Goal: Navigation & Orientation: Find specific page/section

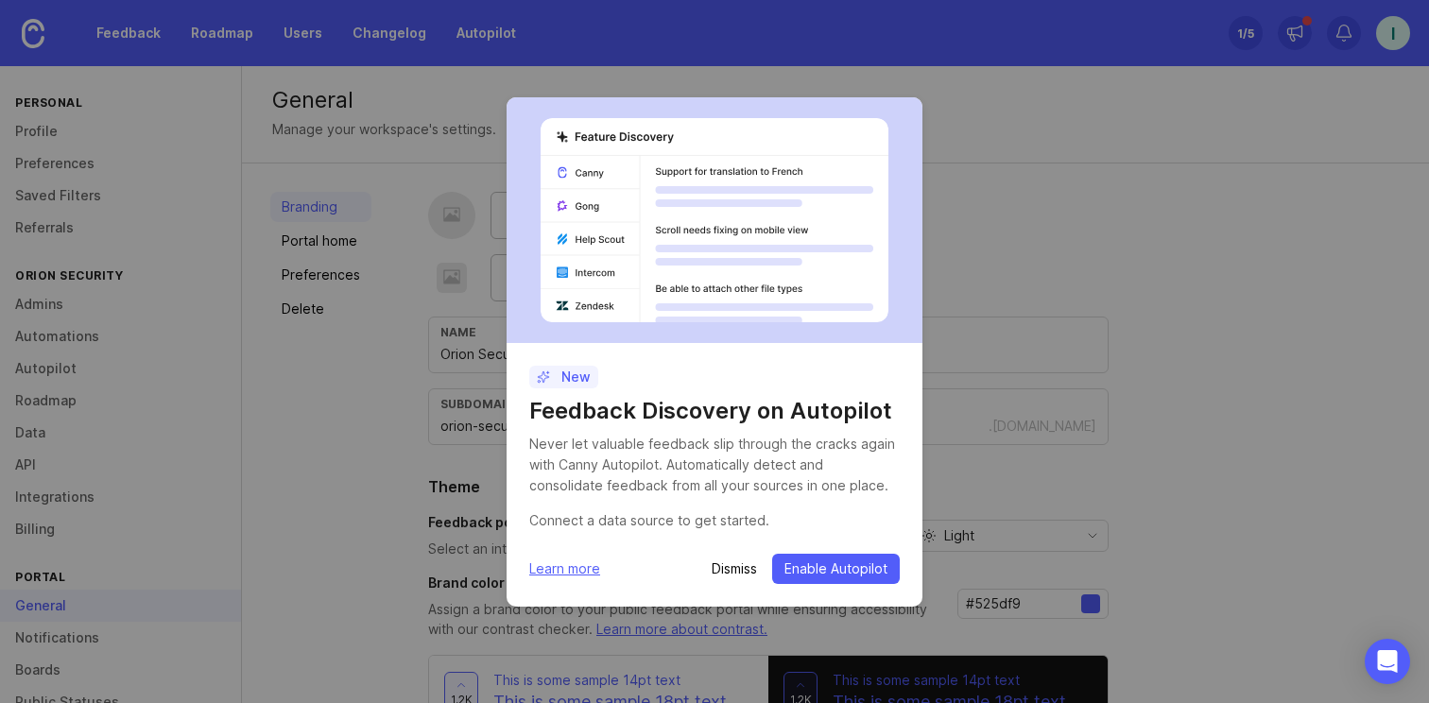
click at [729, 565] on p "Dismiss" at bounding box center [734, 568] width 45 height 19
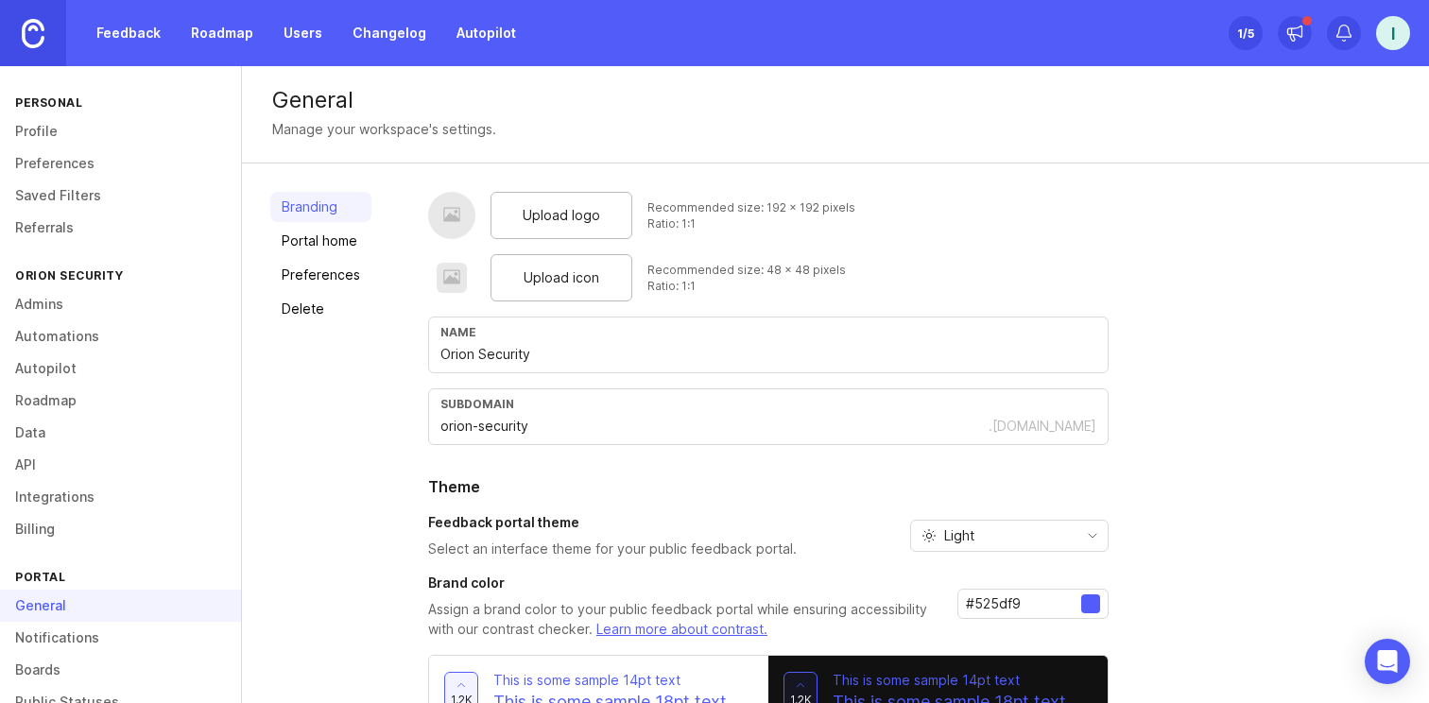
click at [125, 339] on link "Automations" at bounding box center [120, 336] width 241 height 32
click at [109, 368] on link "Autopilot" at bounding box center [120, 368] width 241 height 32
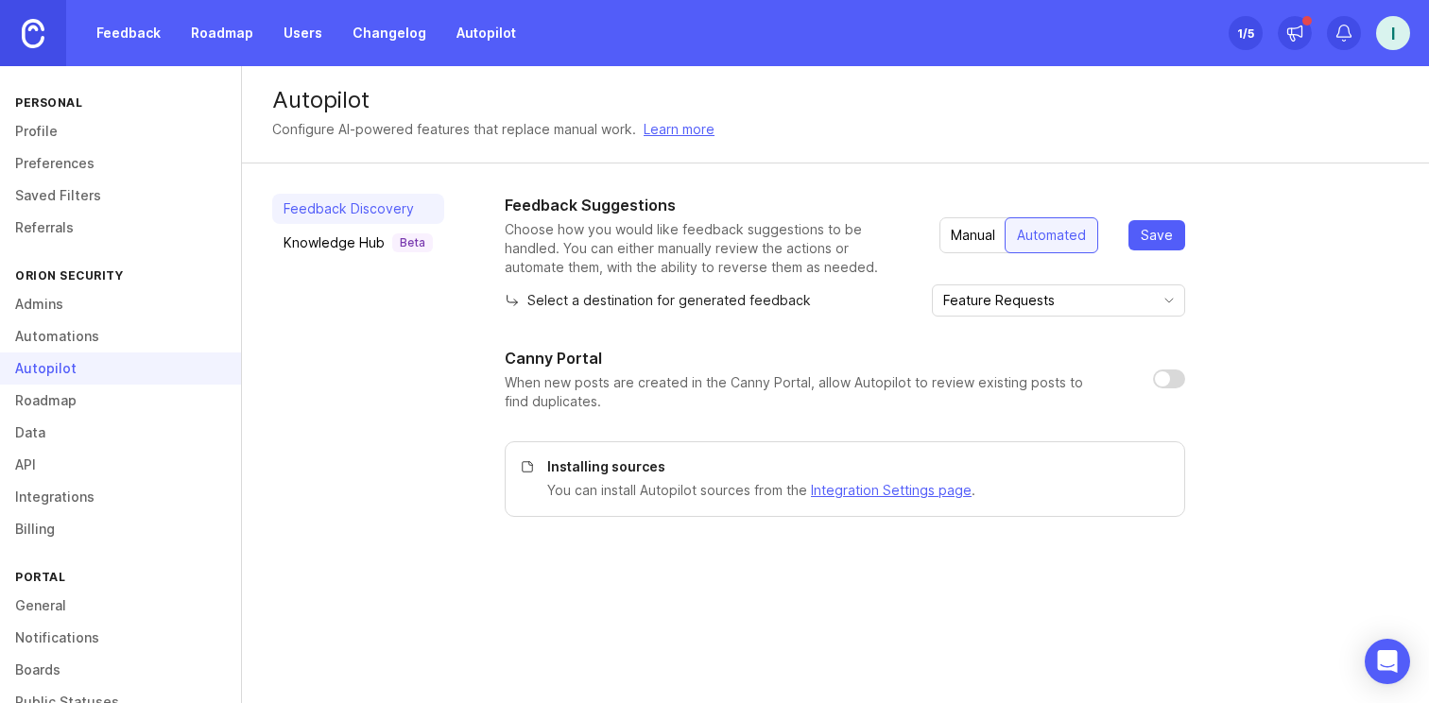
click at [38, 27] on img at bounding box center [33, 33] width 23 height 29
click at [1075, 300] on input "Feature Requests" at bounding box center [1047, 300] width 209 height 21
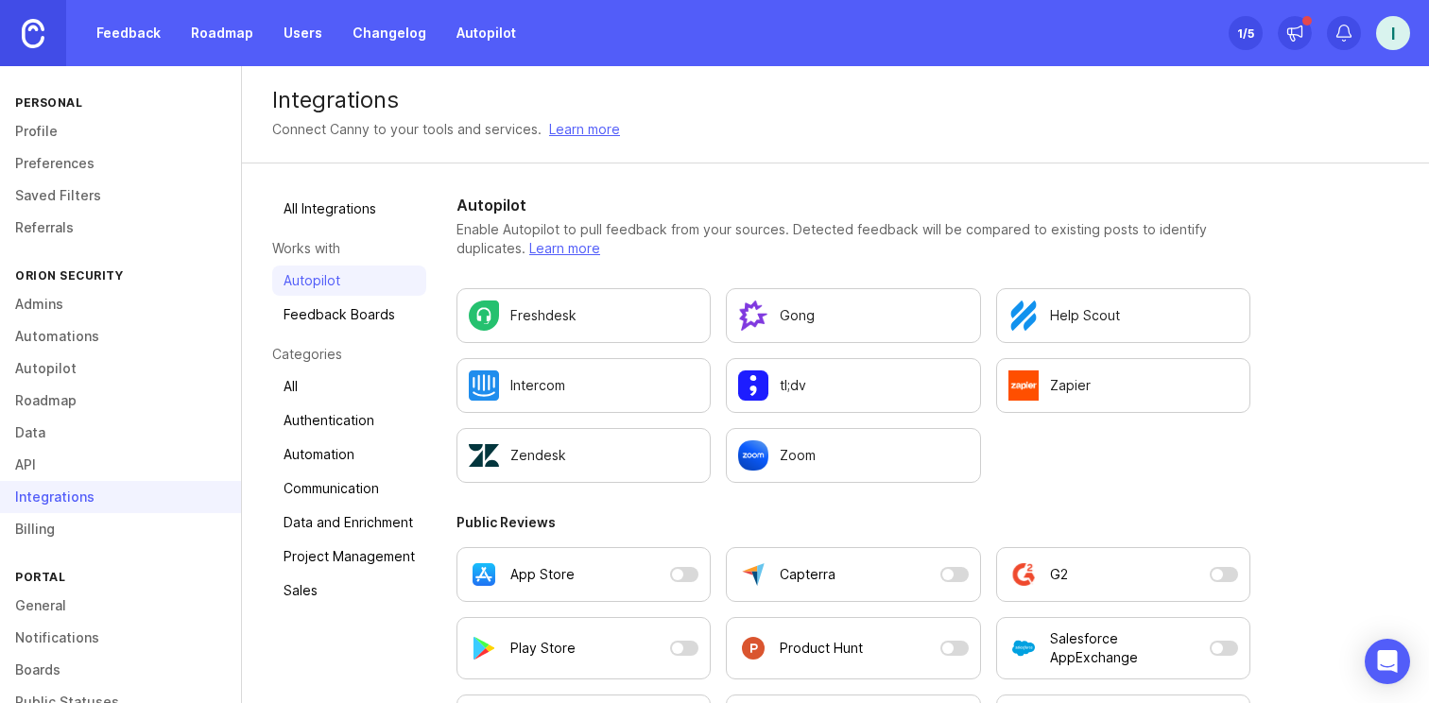
click at [350, 377] on link "All" at bounding box center [349, 386] width 154 height 30
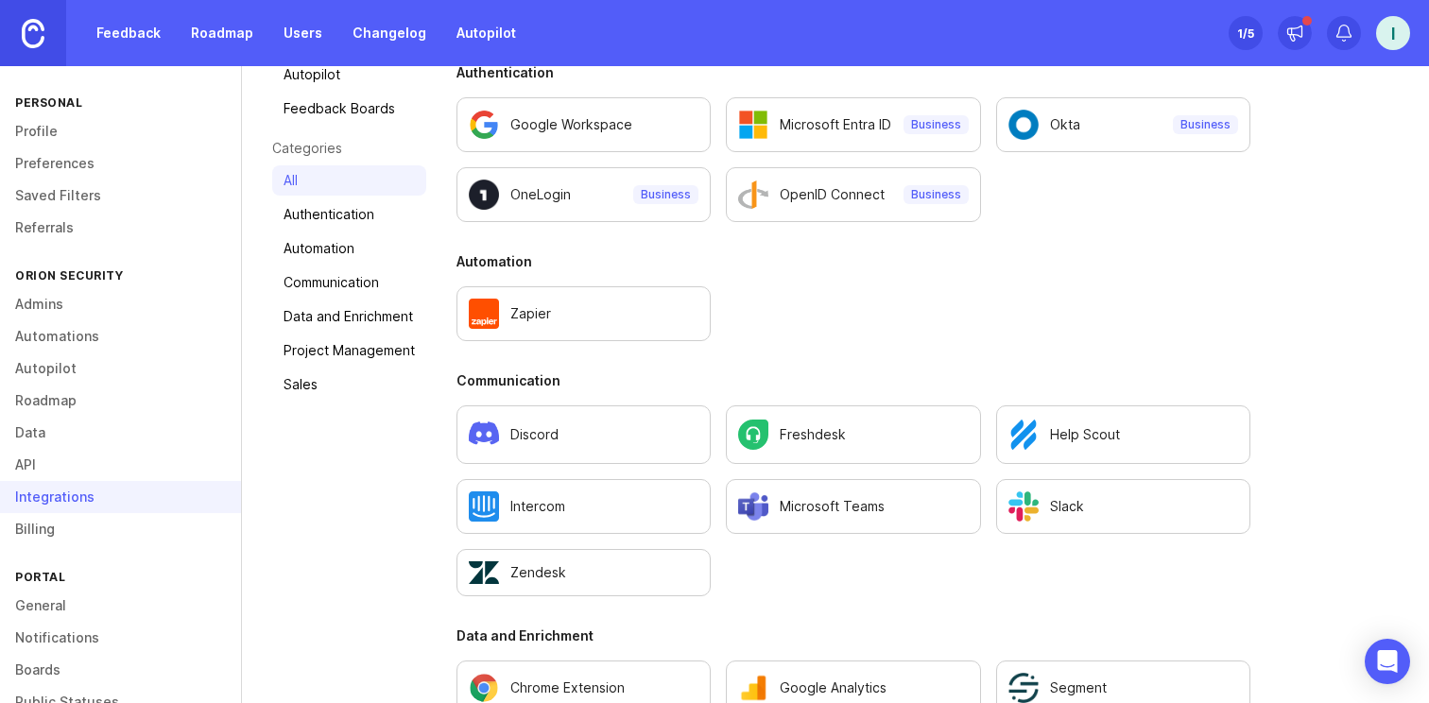
scroll to position [216, 0]
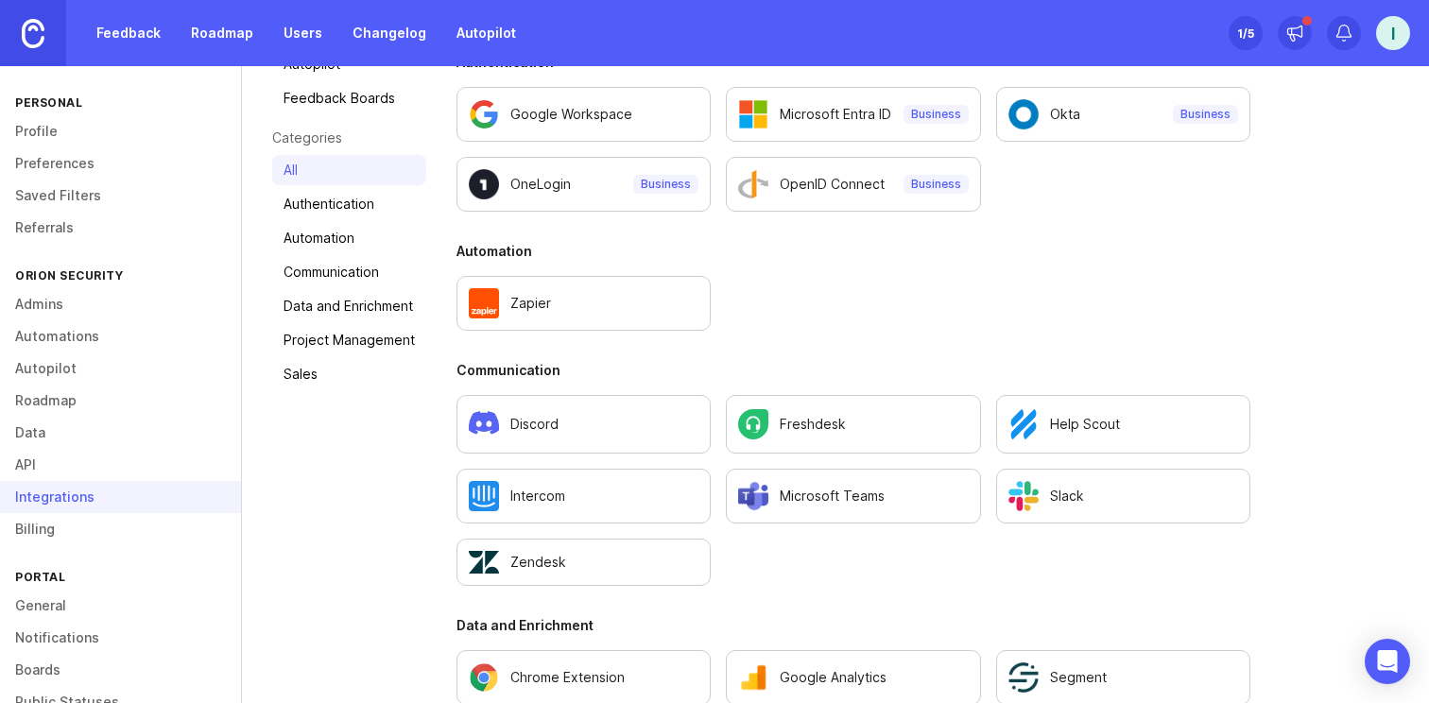
scroll to position [20, 0]
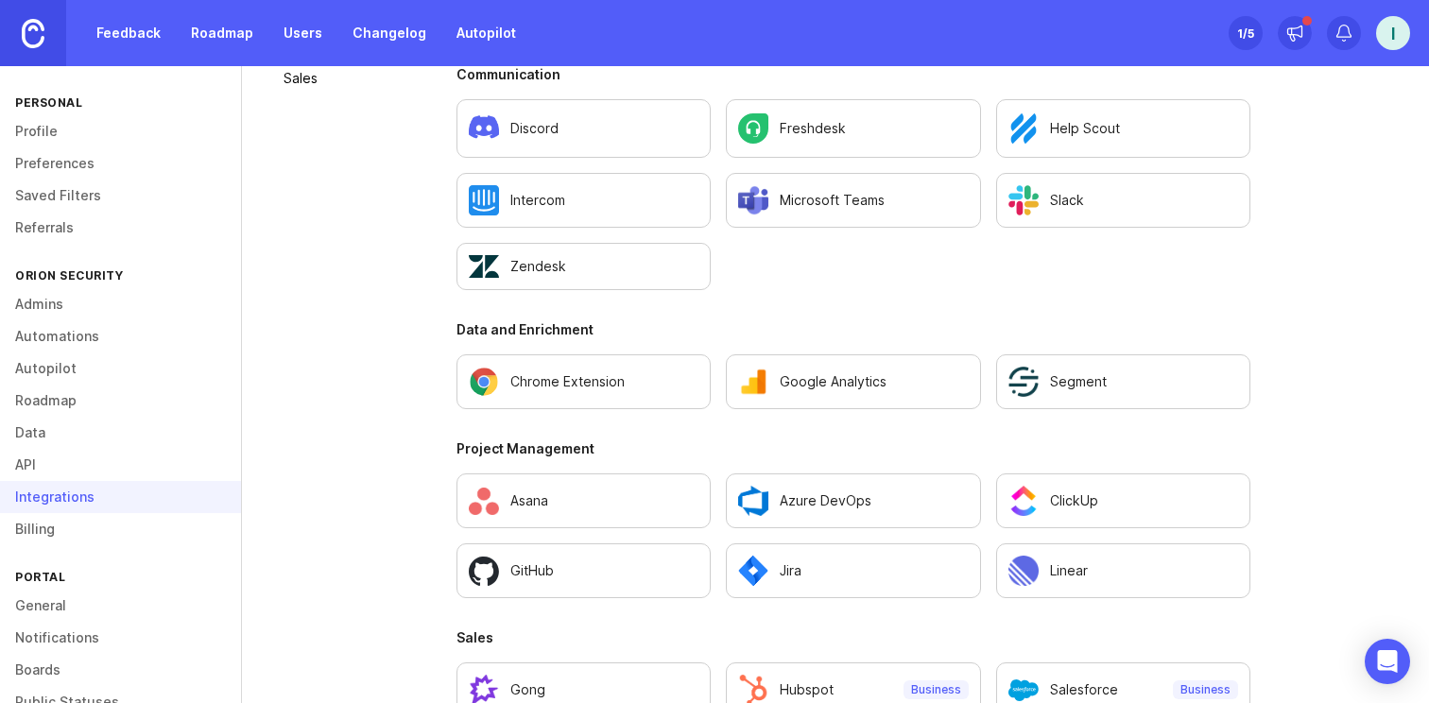
scroll to position [524, 0]
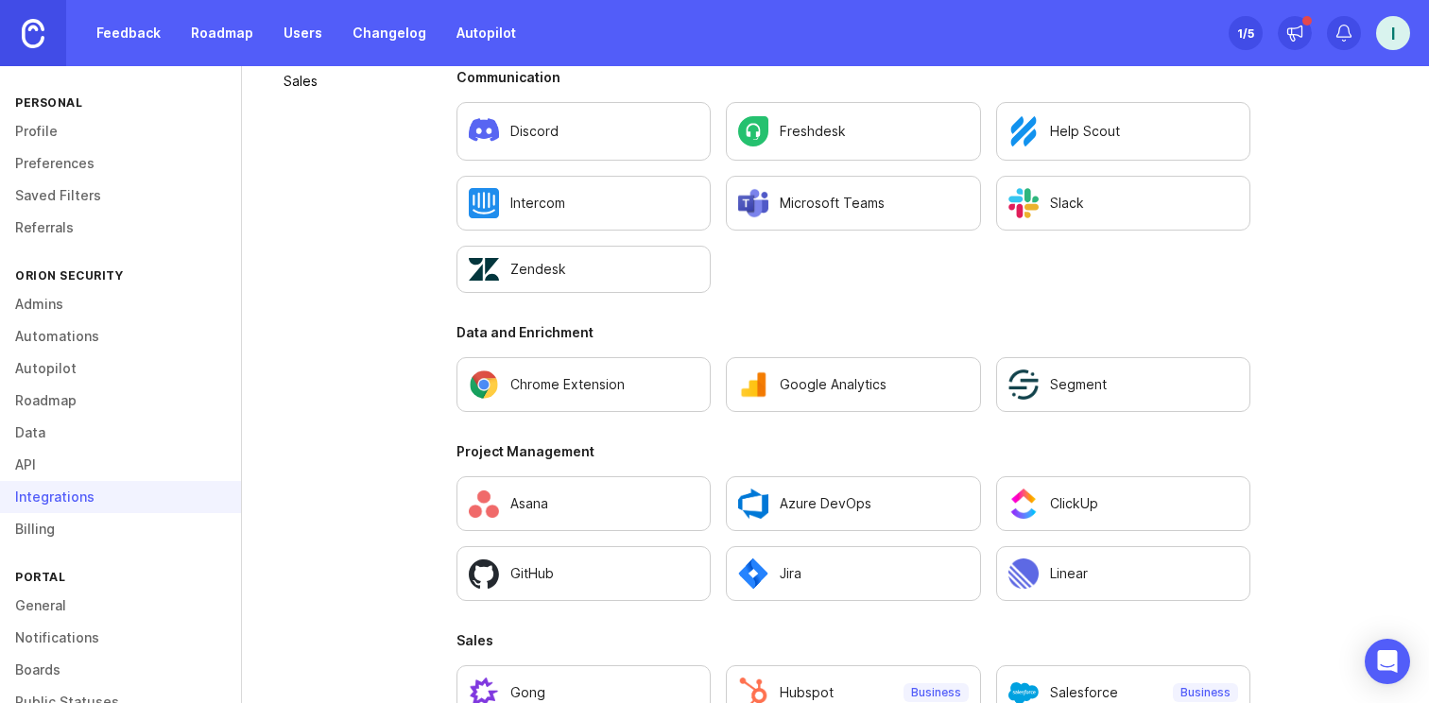
scroll to position [581, 0]
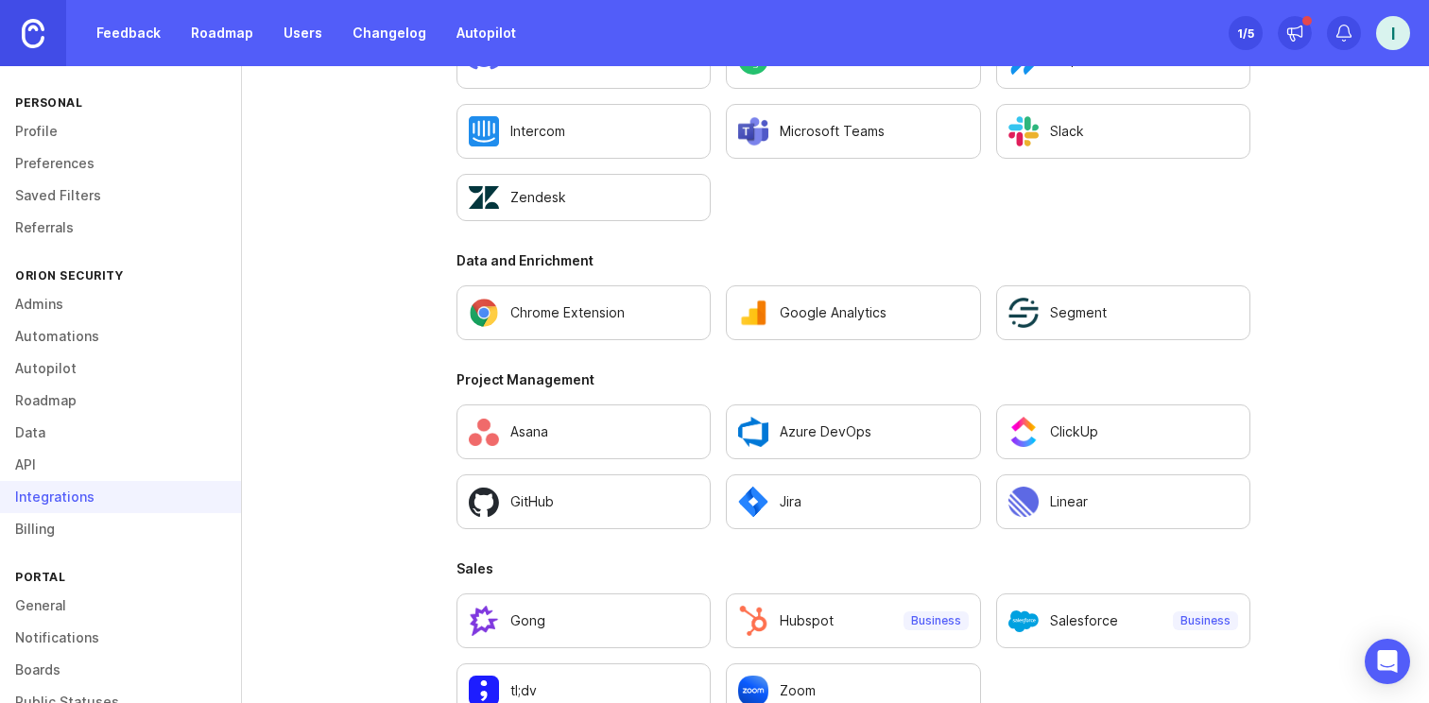
click at [606, 320] on p "Chrome Extension" at bounding box center [567, 312] width 114 height 19
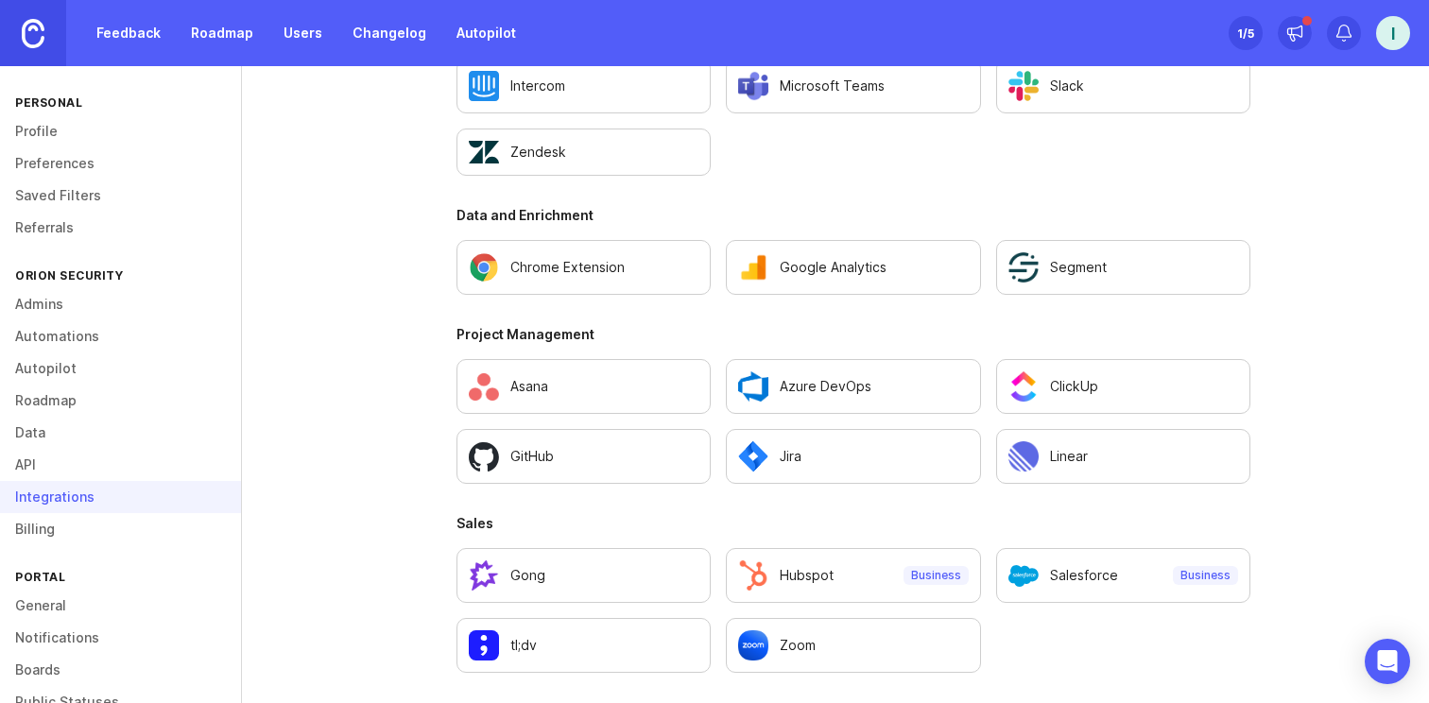
click at [1037, 467] on img "Configure Linear settings." at bounding box center [1023, 456] width 30 height 30
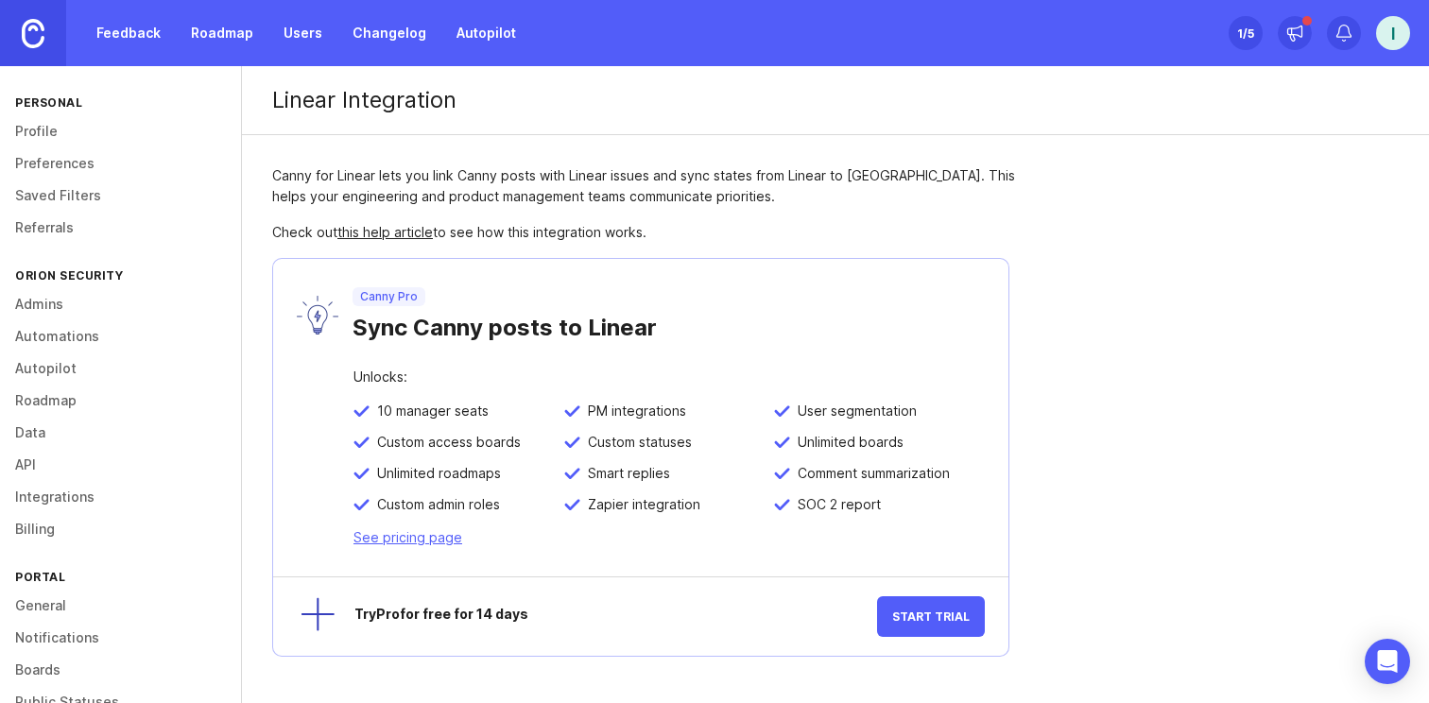
click at [84, 455] on link "API" at bounding box center [120, 465] width 241 height 32
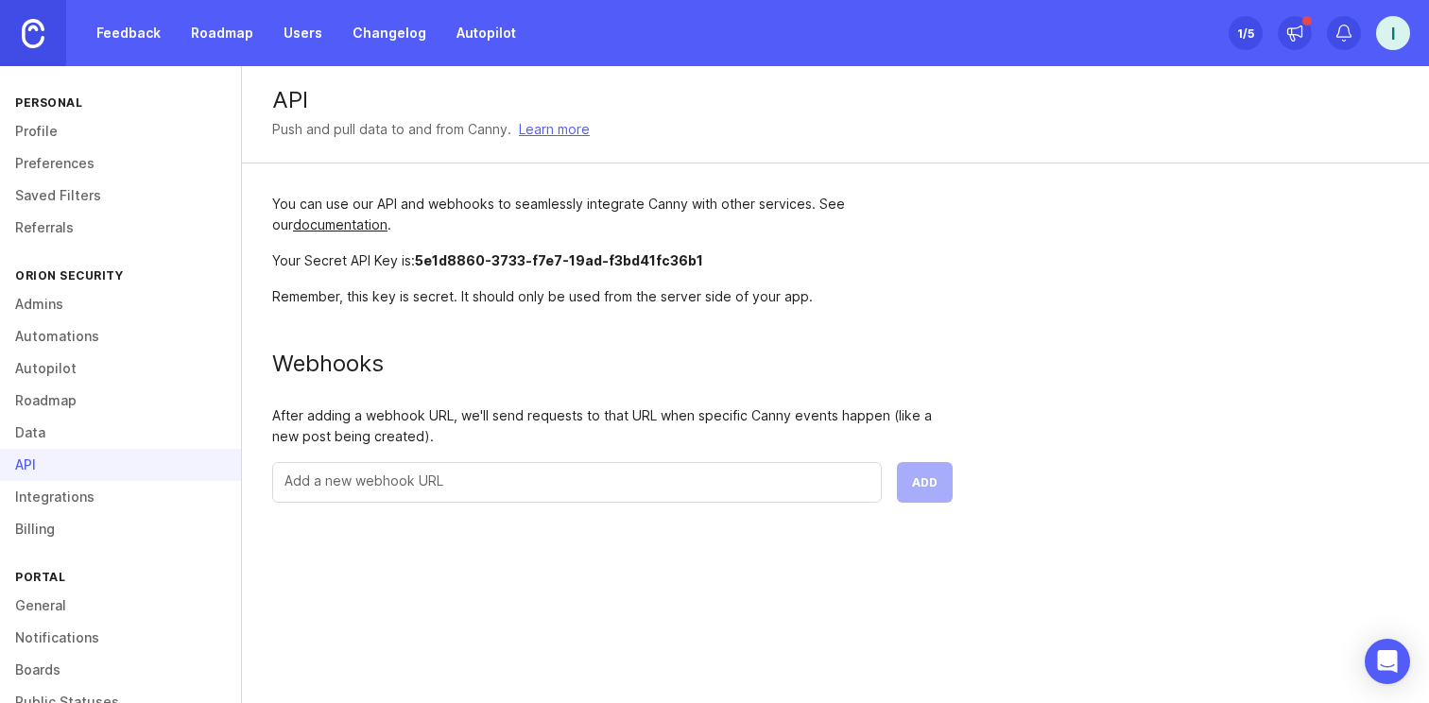
click at [322, 224] on link "documentation" at bounding box center [340, 224] width 94 height 16
